Goal: Information Seeking & Learning: Learn about a topic

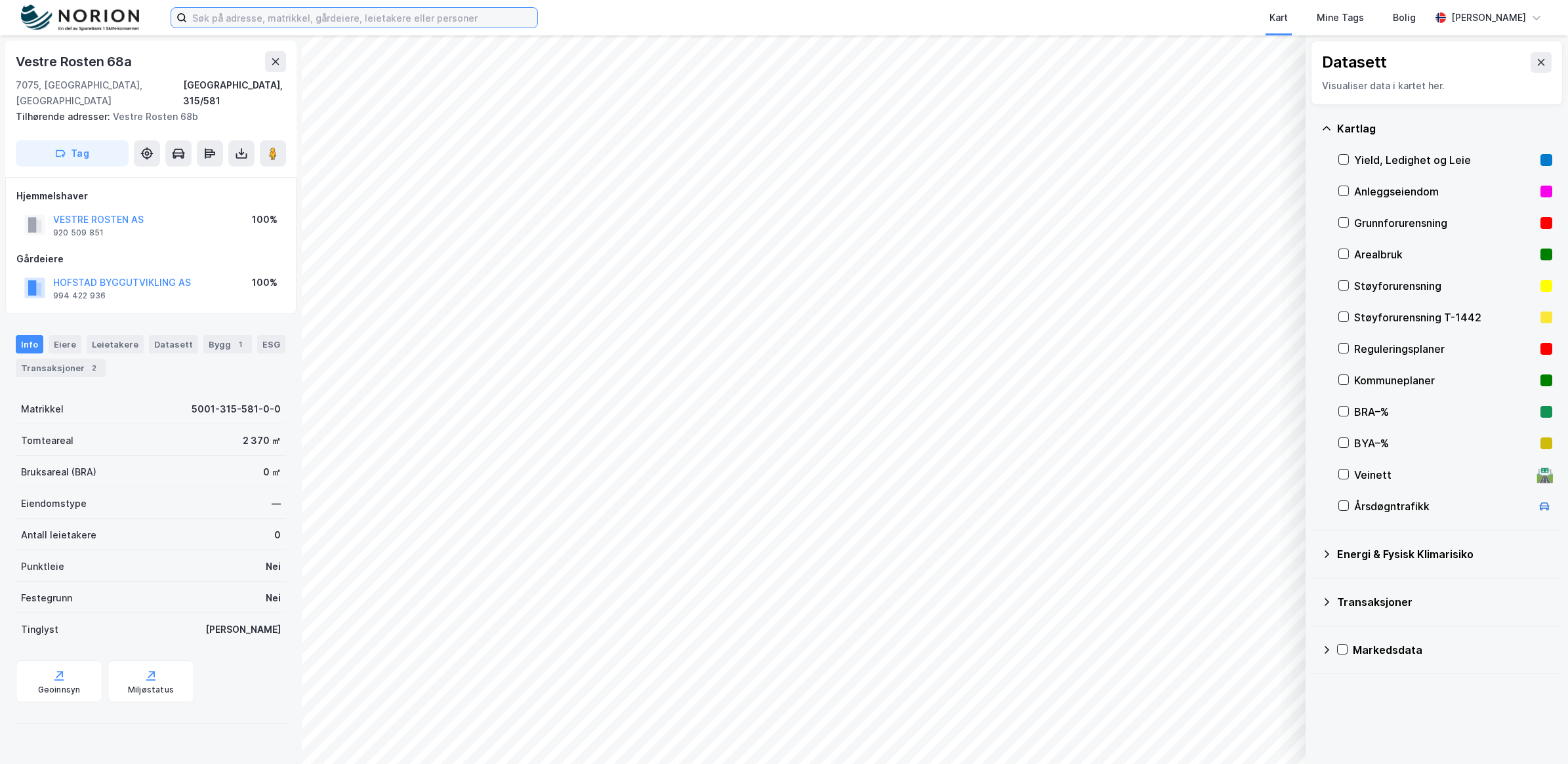
click at [308, 15] on input at bounding box center [362, 17] width 350 height 20
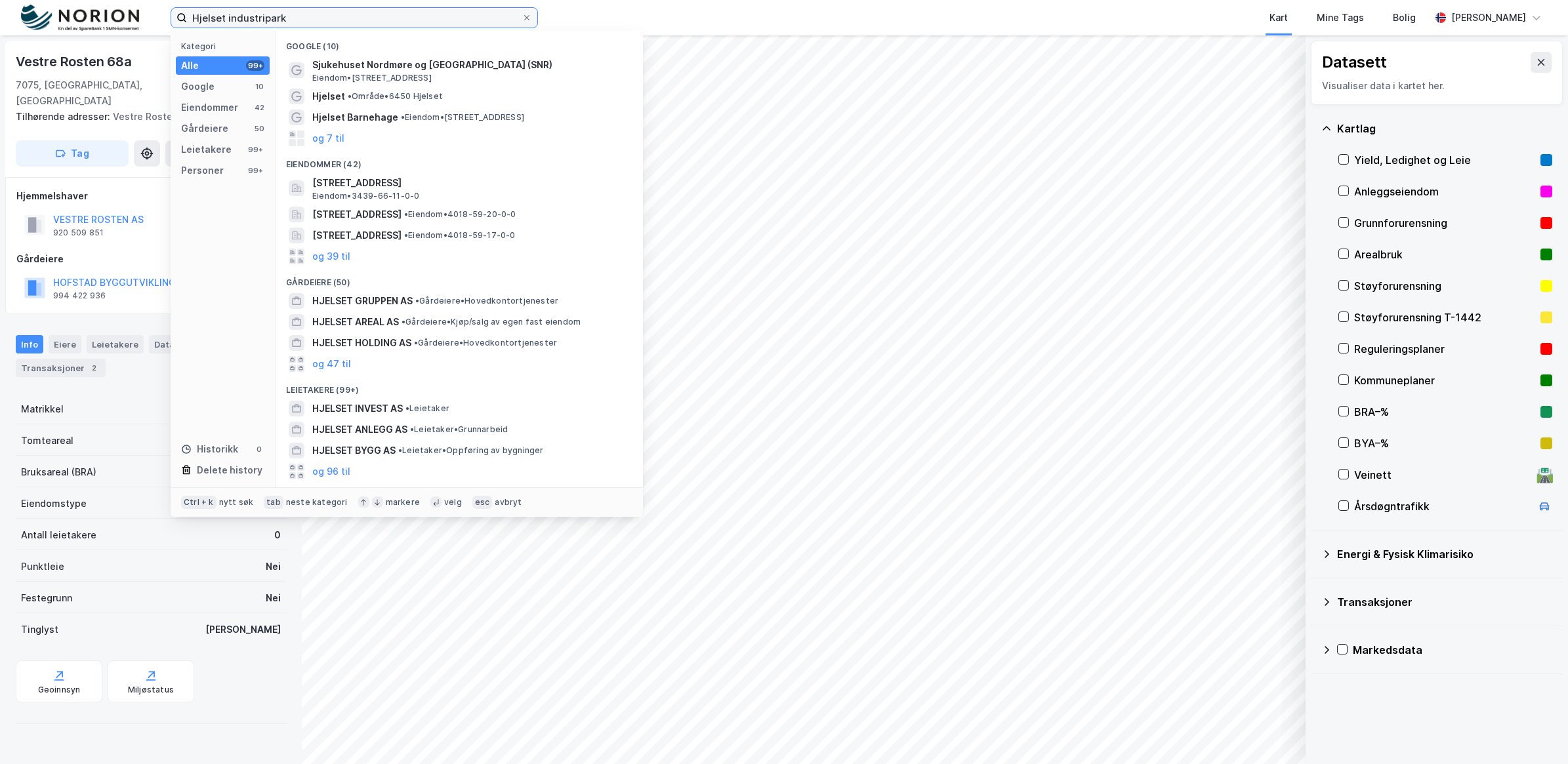
type input "Hjelset industripark"
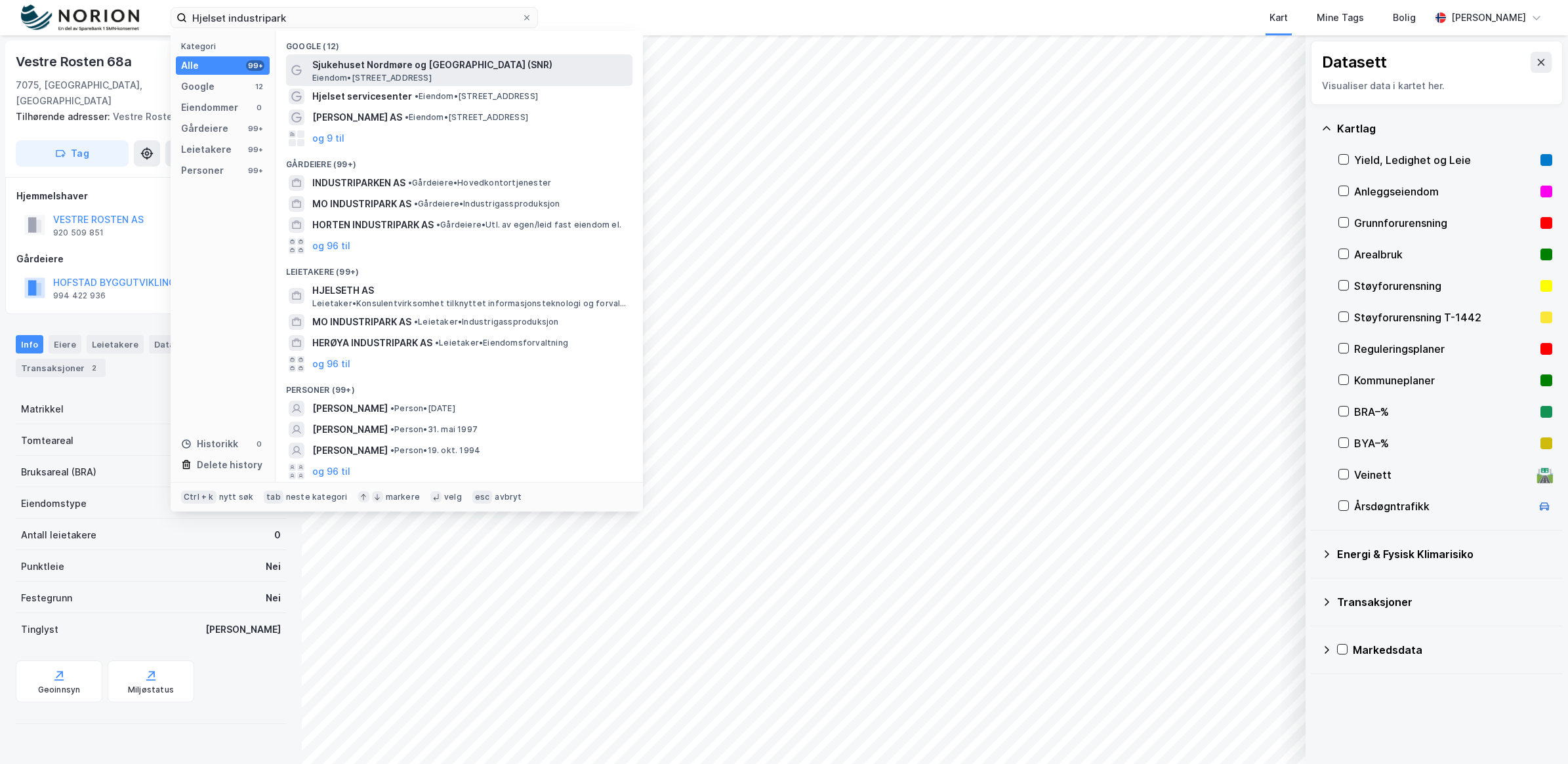
click at [399, 73] on span "Eiendom • [STREET_ADDRESS]" at bounding box center [372, 78] width 120 height 10
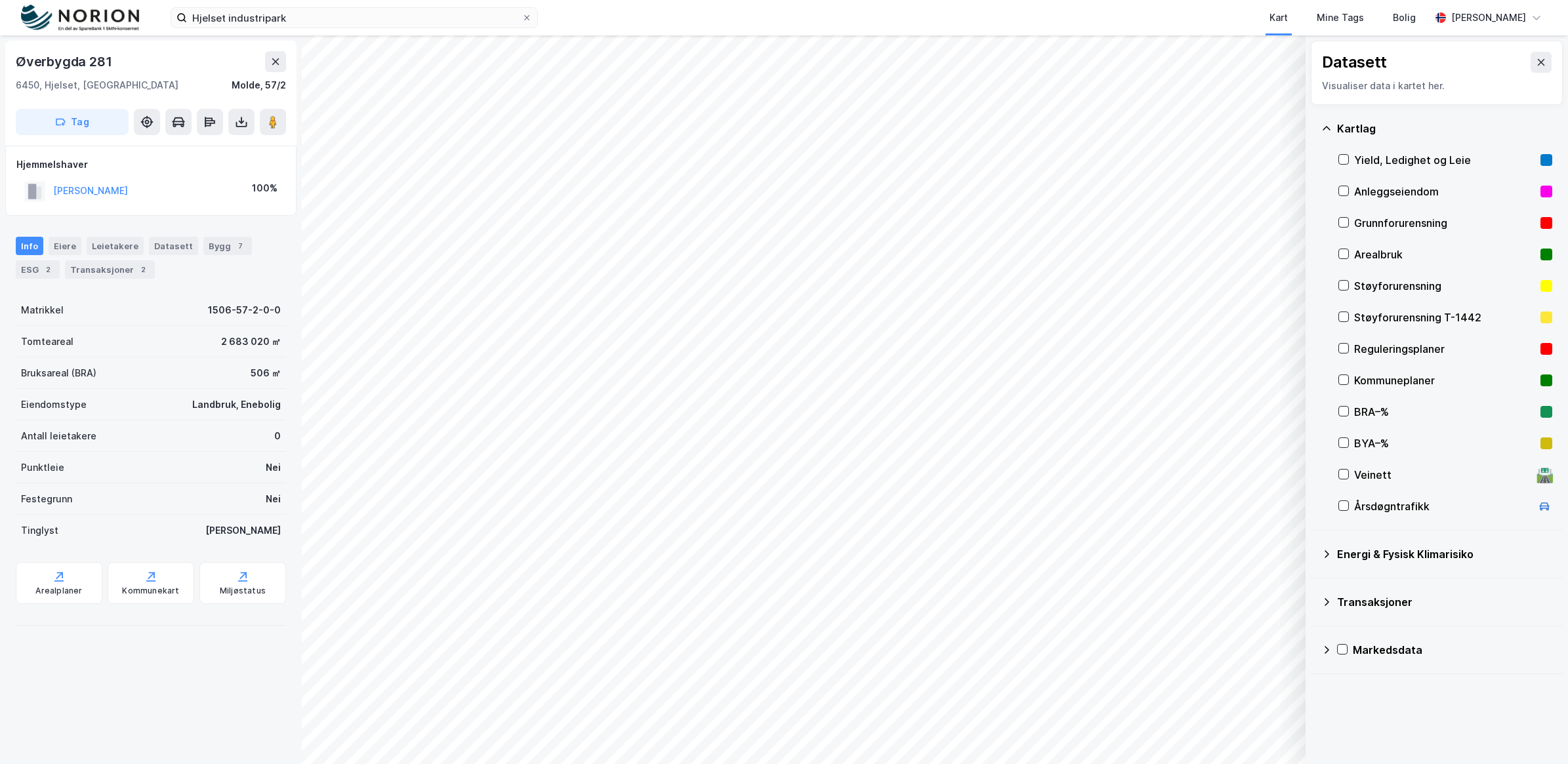
click at [1326, 518] on div "© Mapbox © OpenStreetMap Improve this map © Maxar Datasett Visualiser data i ka…" at bounding box center [784, 400] width 1568 height 729
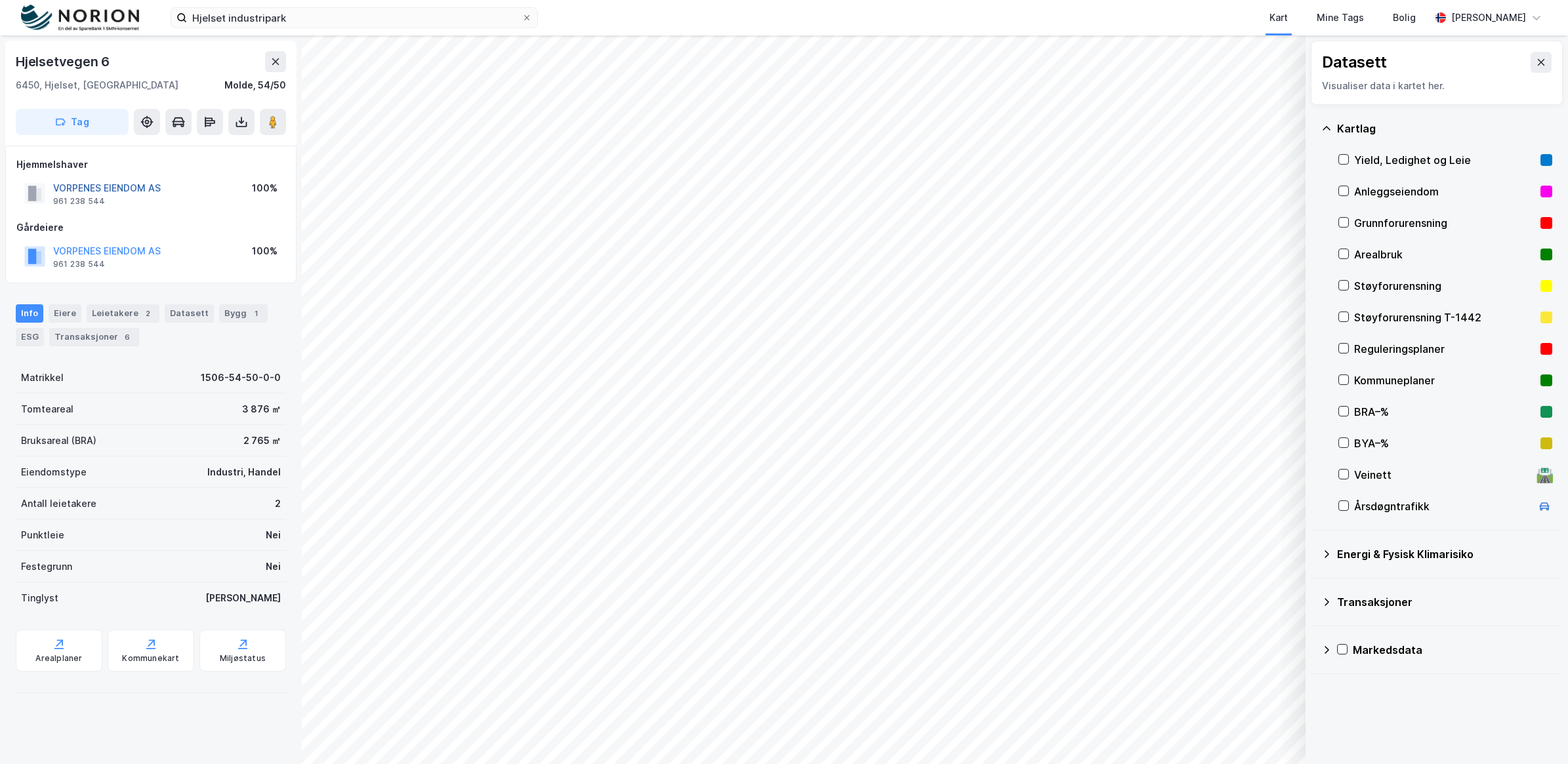
click at [0, 0] on button "VORPENES EIENDOM AS" at bounding box center [0, 0] width 0 height 0
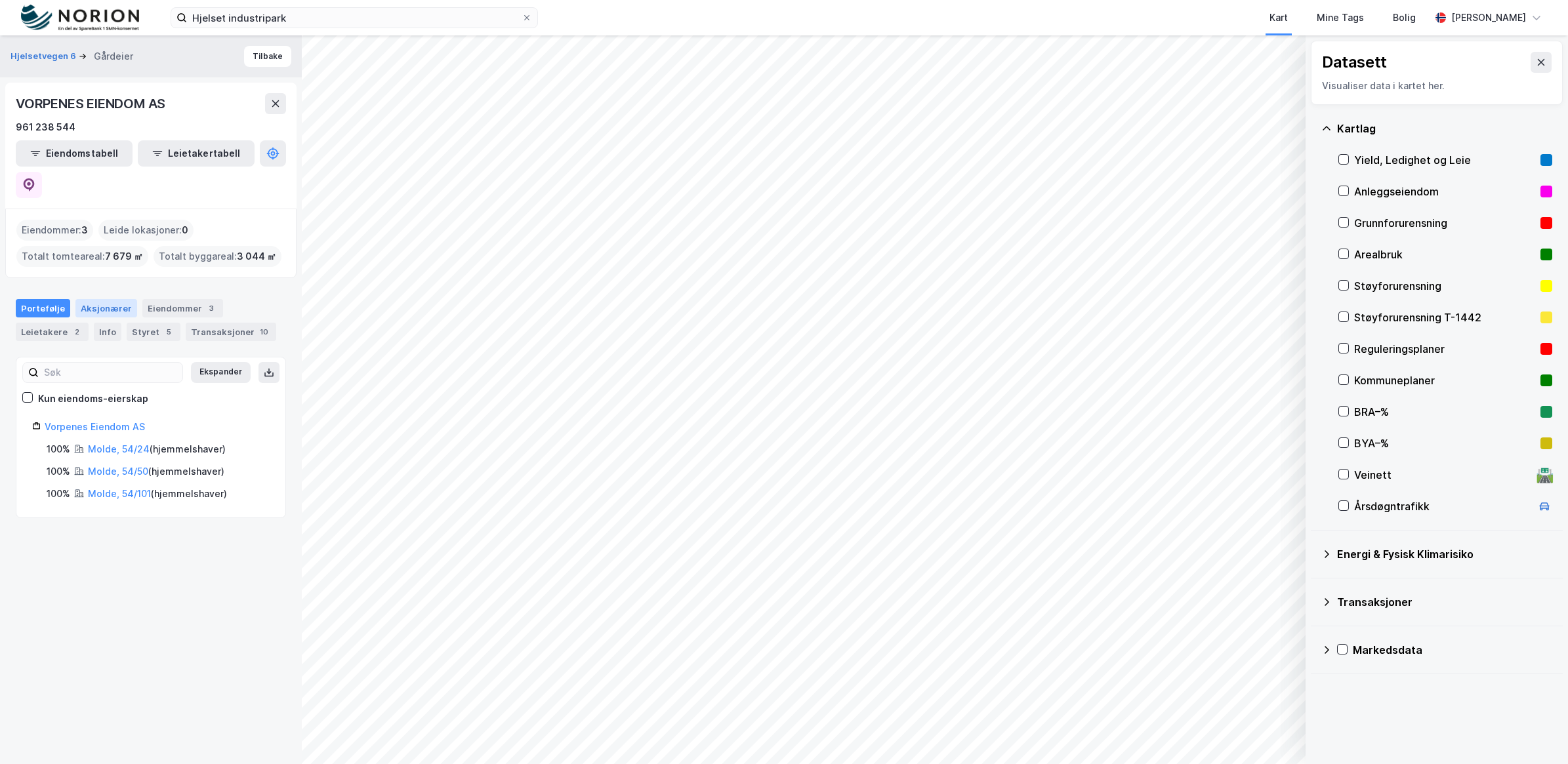
click at [100, 299] on div "Aksjonærer" at bounding box center [106, 308] width 62 height 18
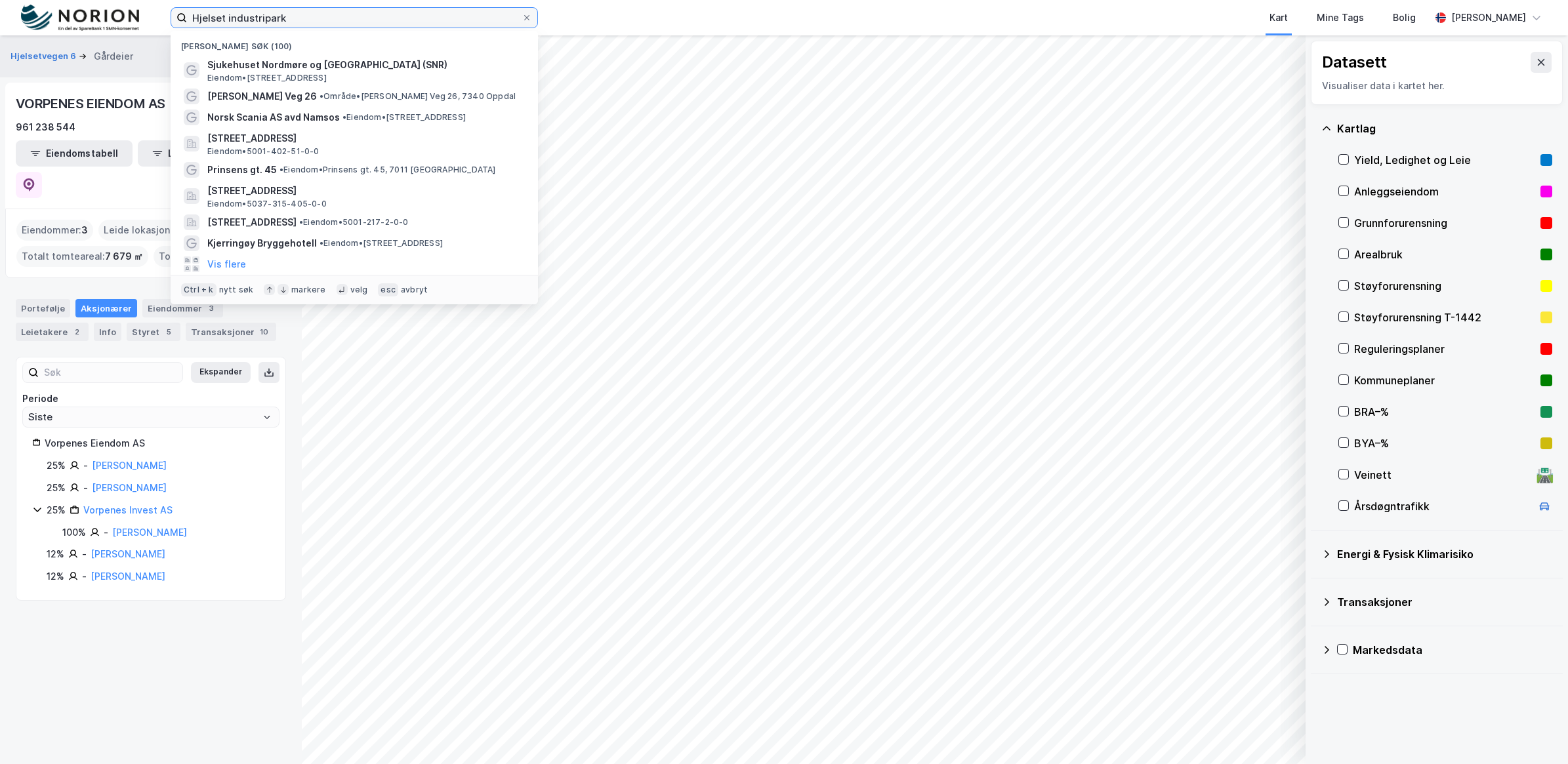
click at [333, 11] on input "Hjelset industripark" at bounding box center [354, 17] width 335 height 20
drag, startPoint x: 315, startPoint y: 16, endPoint x: 107, endPoint y: 61, distance: 212.8
click at [107, 61] on div "Hjelset industripark Nylige søk (100) Sjukehuset [GEOGRAPHIC_DATA] og [GEOGRAPH…" at bounding box center [784, 382] width 1568 height 764
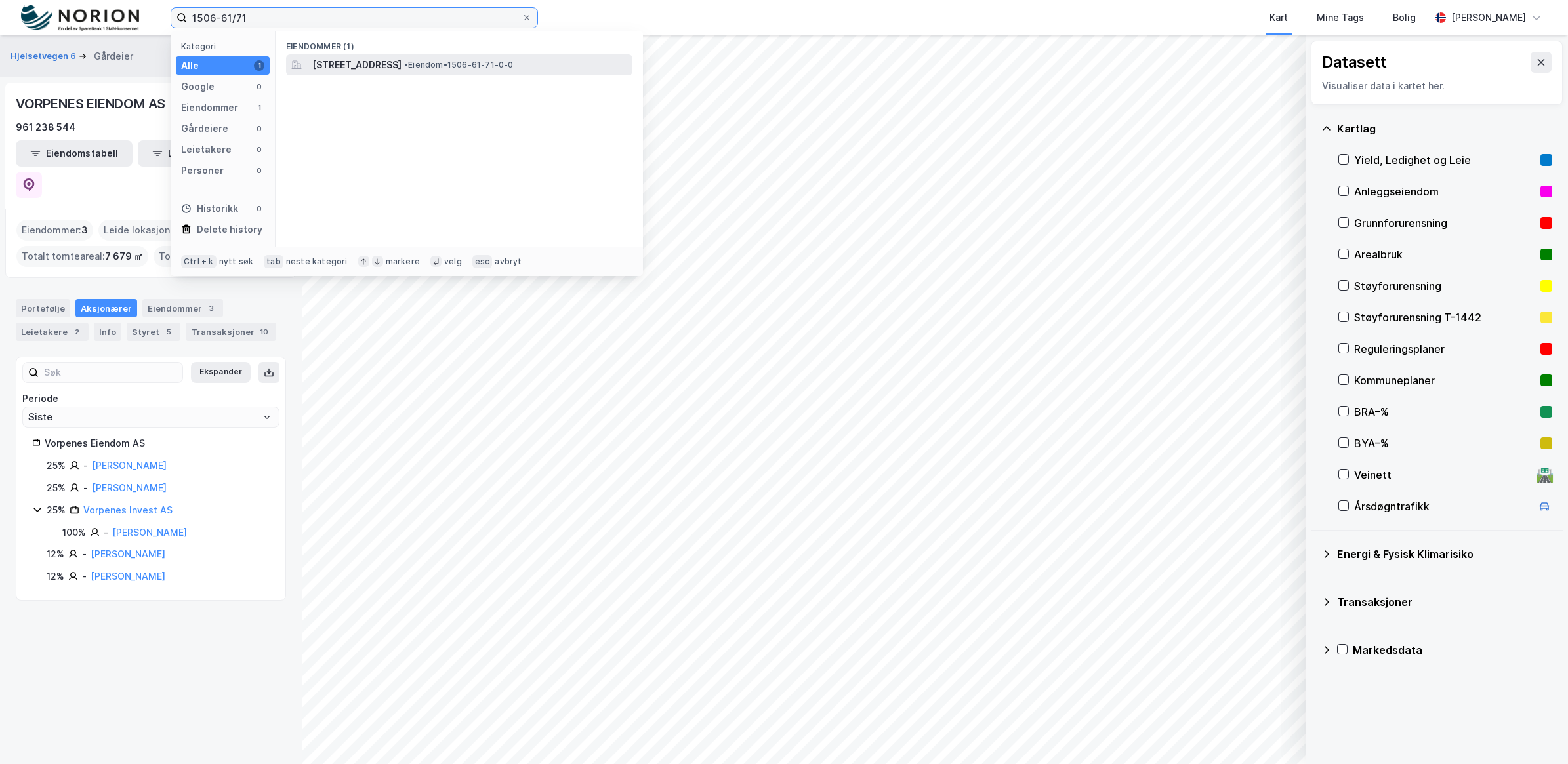
type input "1506-61/71"
click at [484, 57] on div "[STREET_ADDRESS] • Eiendom • 1506-61-71-0-0" at bounding box center [471, 65] width 318 height 15
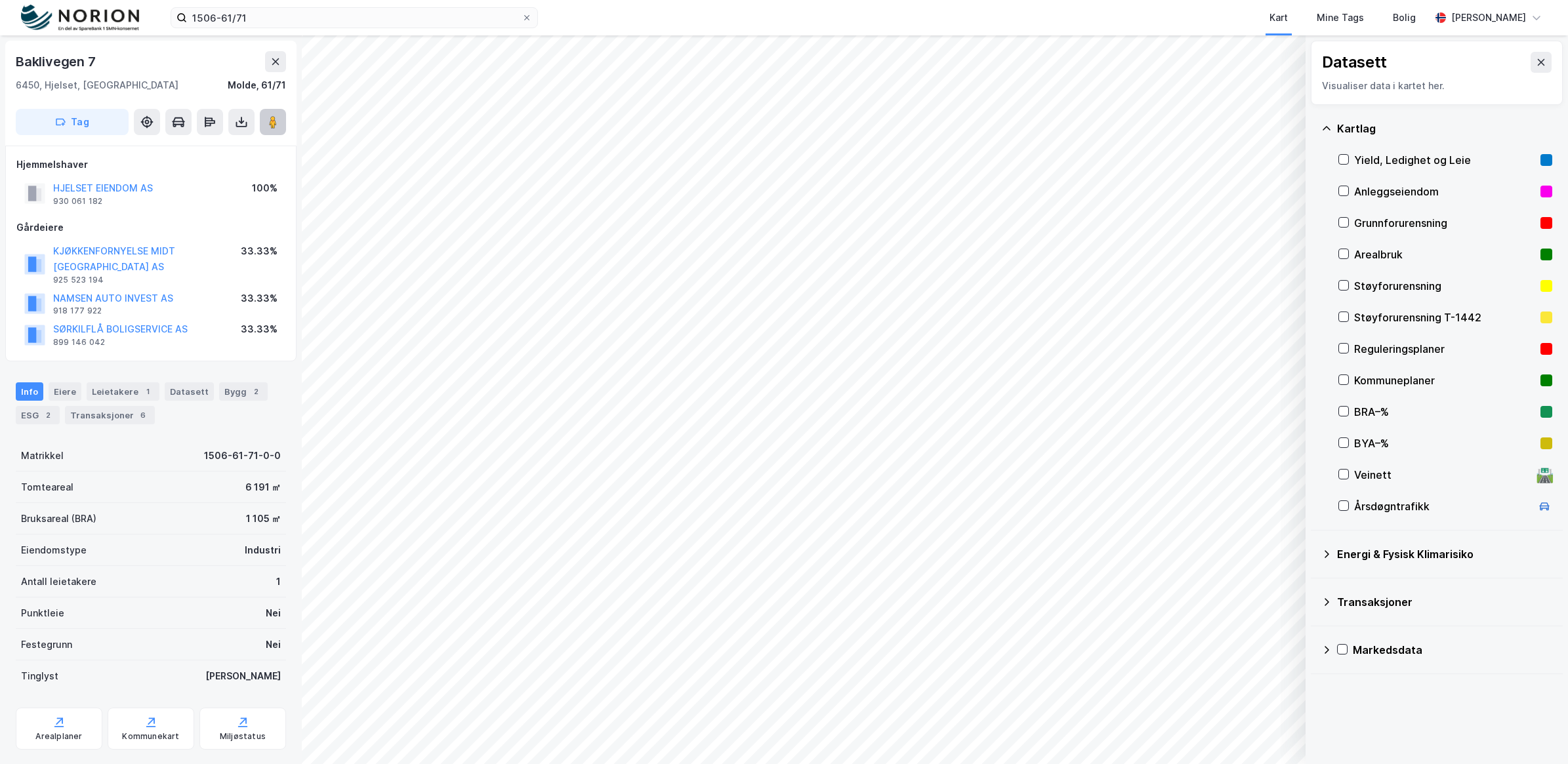
click at [277, 128] on button at bounding box center [273, 121] width 27 height 27
